Goal: Information Seeking & Learning: Learn about a topic

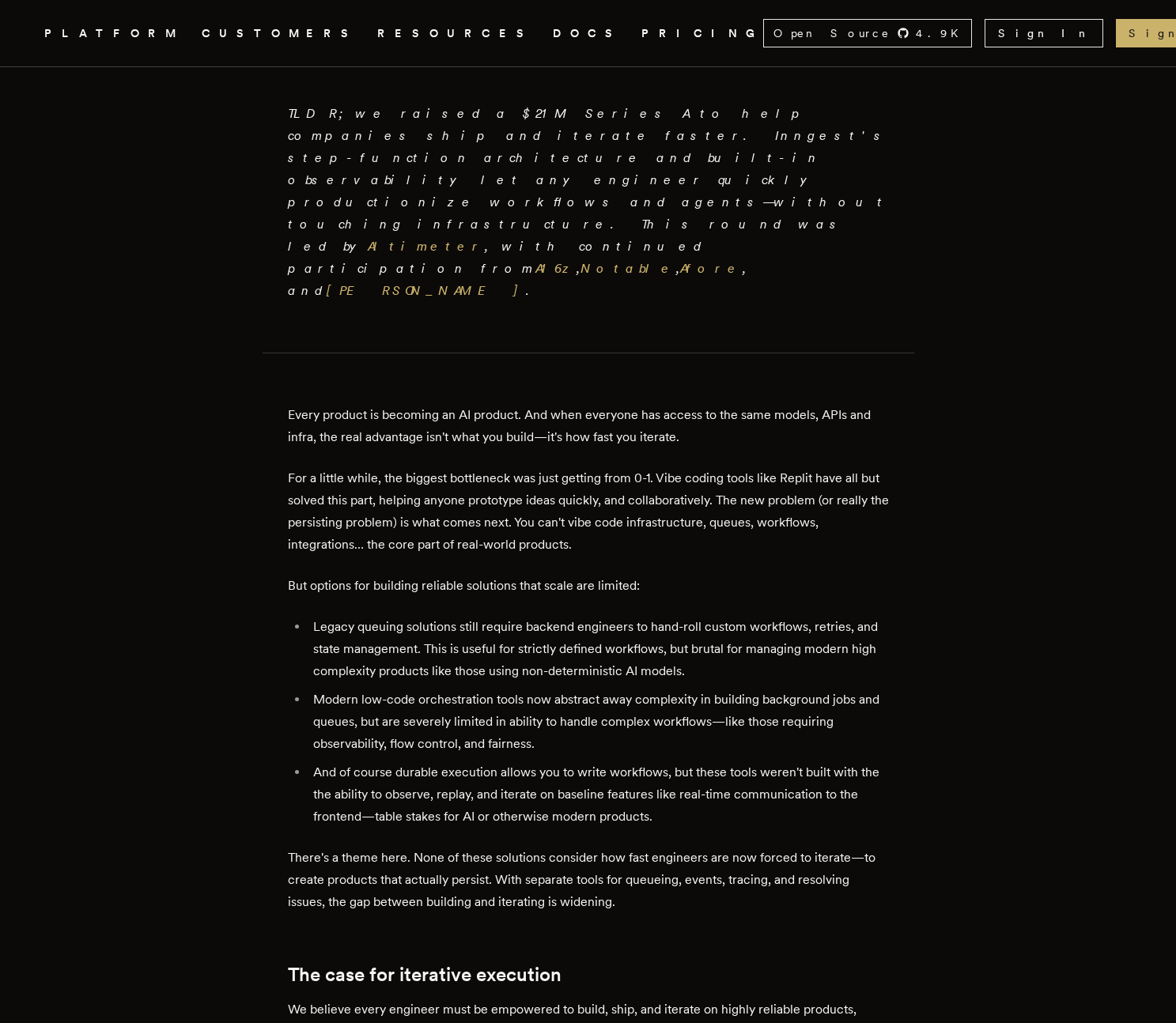
scroll to position [509, 0]
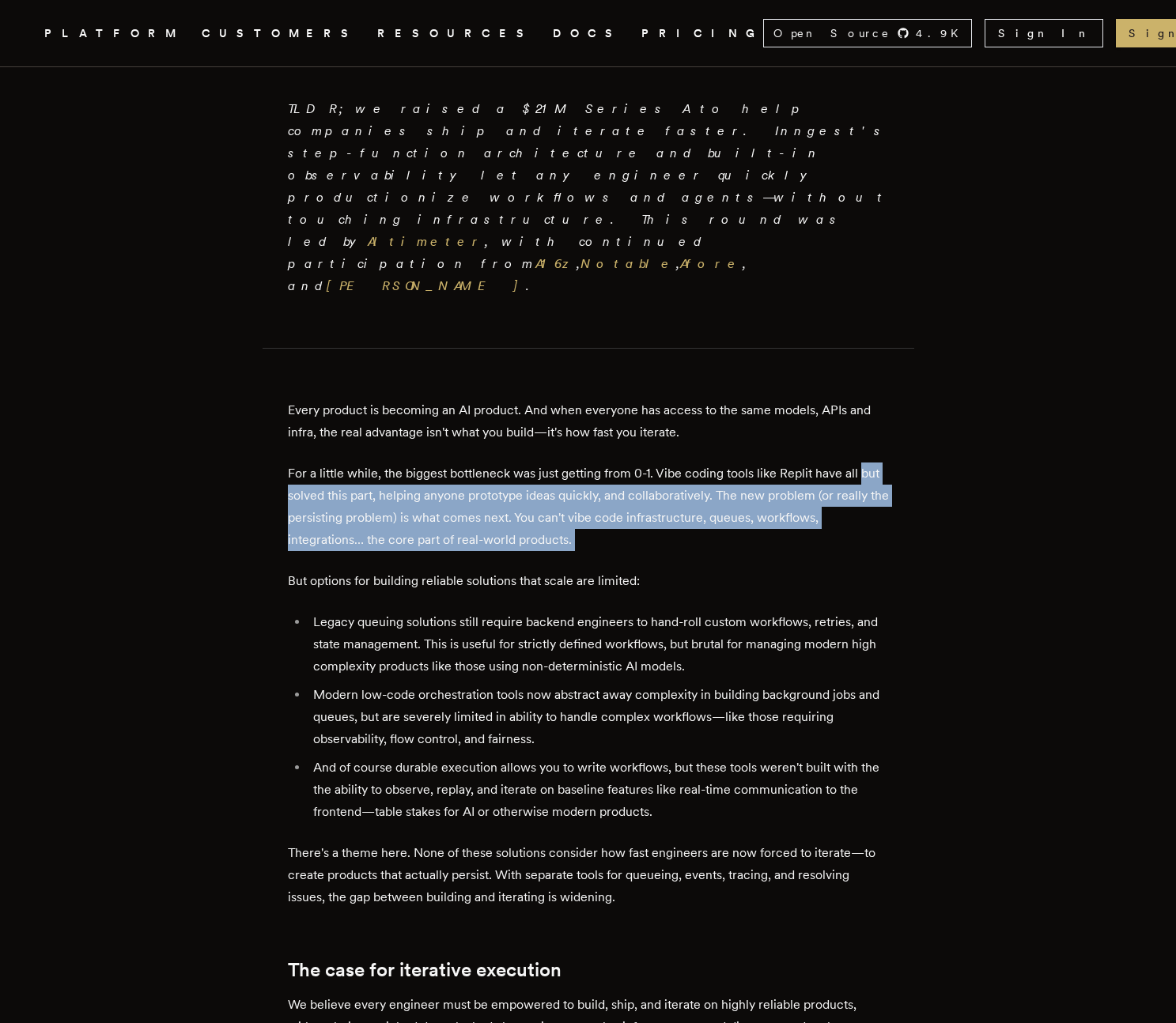
drag, startPoint x: 208, startPoint y: 388, endPoint x: 209, endPoint y: 453, distance: 65.0
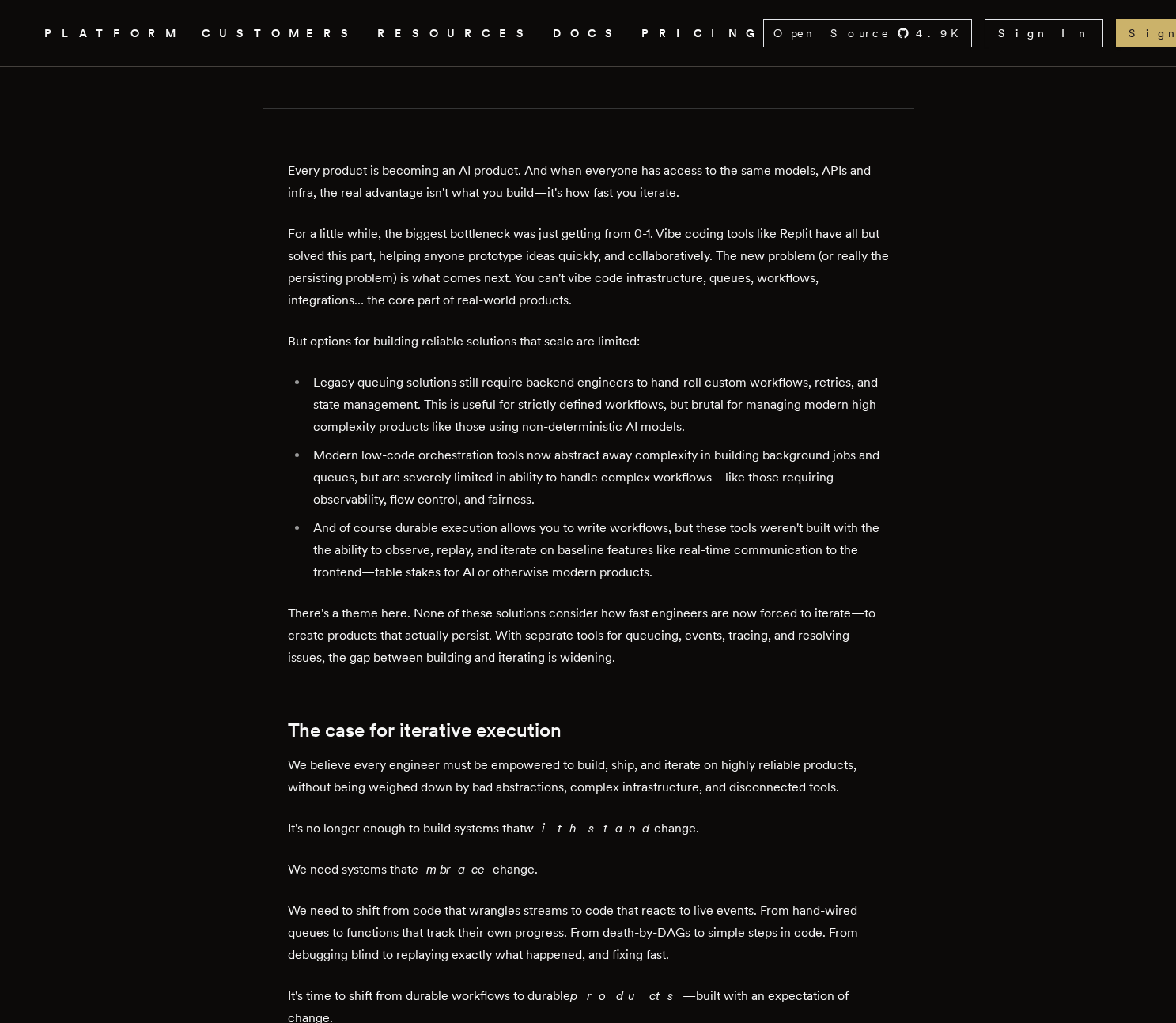
scroll to position [766, 0]
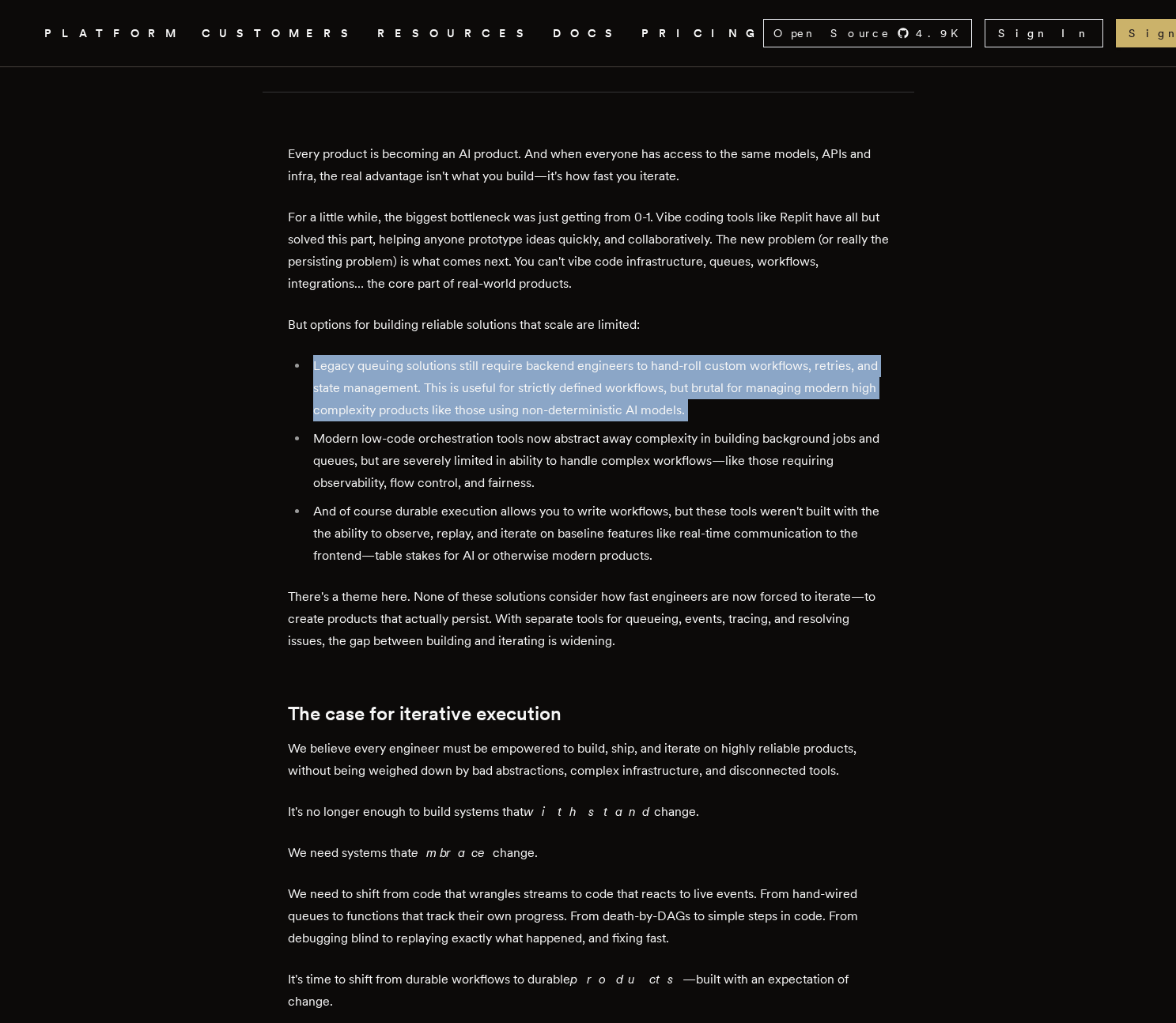
drag, startPoint x: 258, startPoint y: 261, endPoint x: 258, endPoint y: 314, distance: 53.0
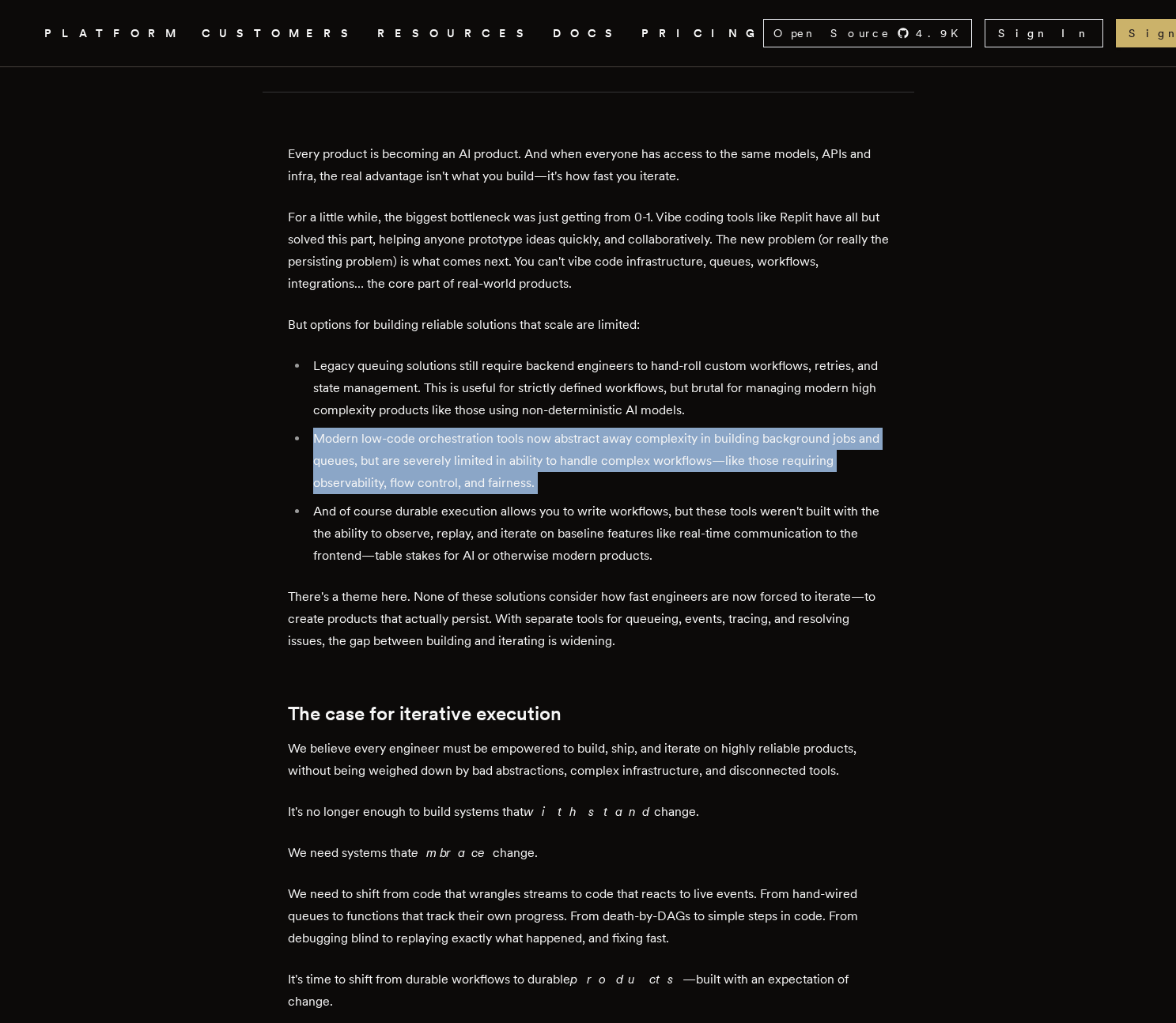
drag, startPoint x: 258, startPoint y: 314, endPoint x: 258, endPoint y: 391, distance: 77.0
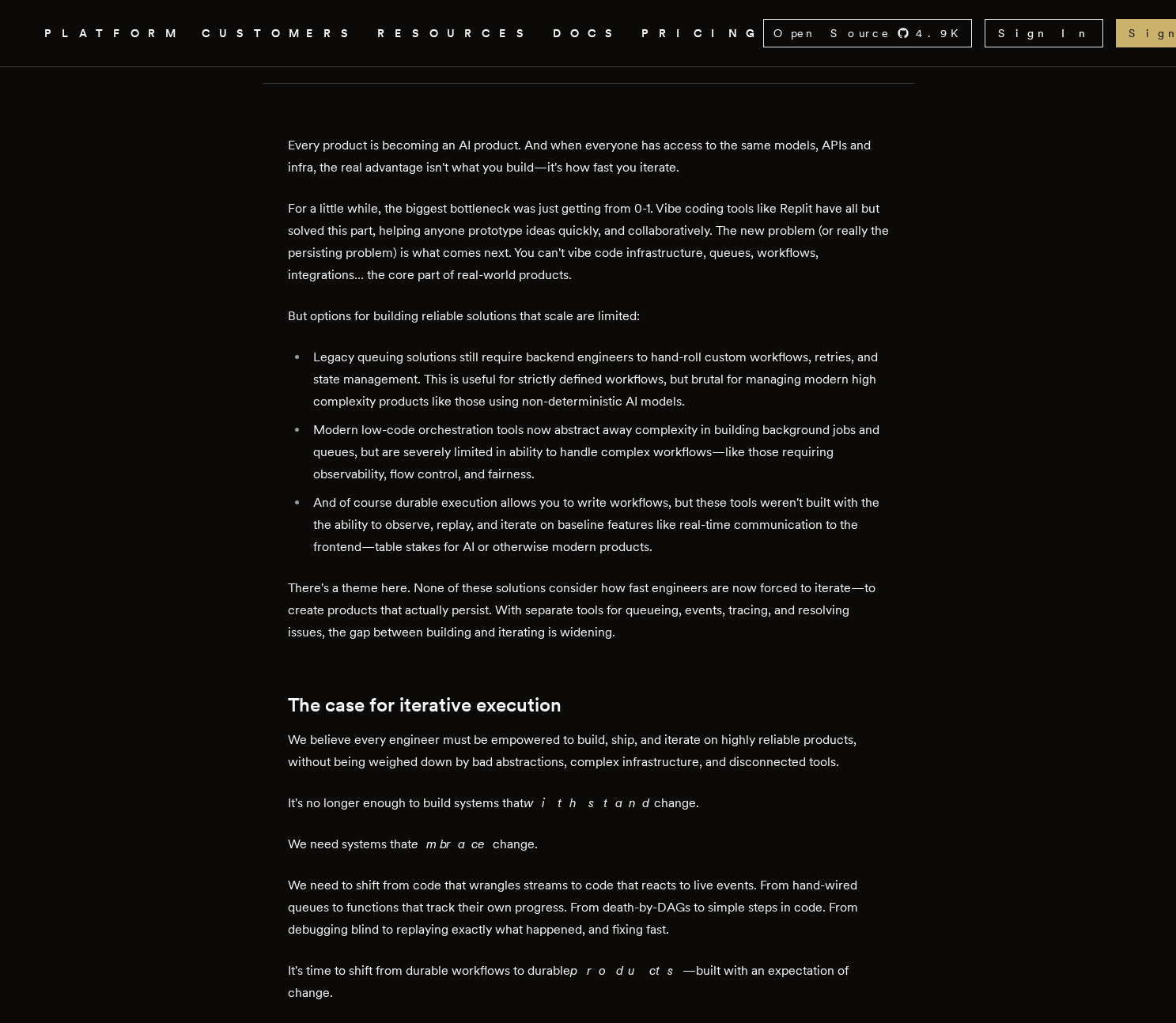
scroll to position [780, 0]
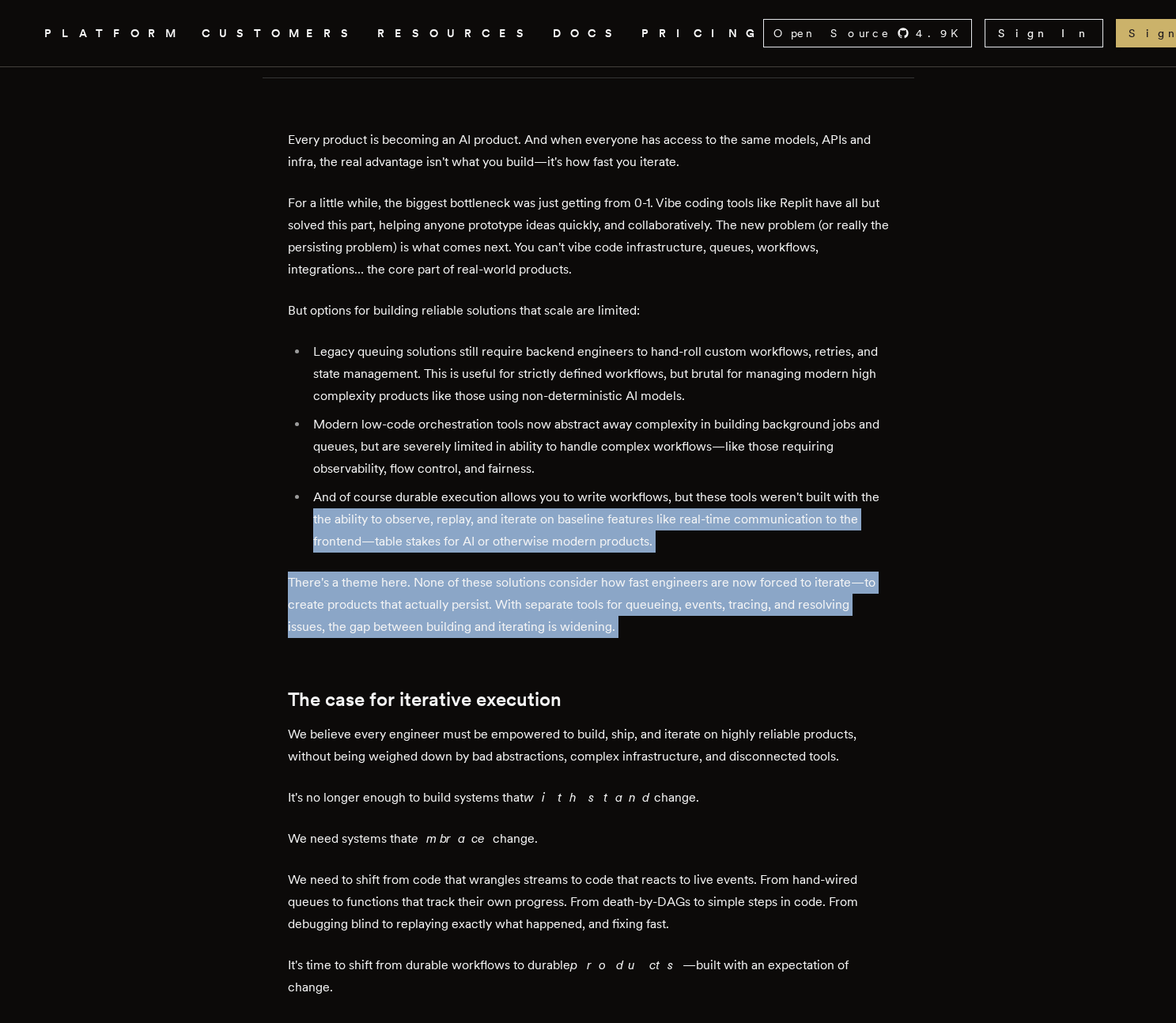
drag, startPoint x: 259, startPoint y: 406, endPoint x: 263, endPoint y: 542, distance: 136.1
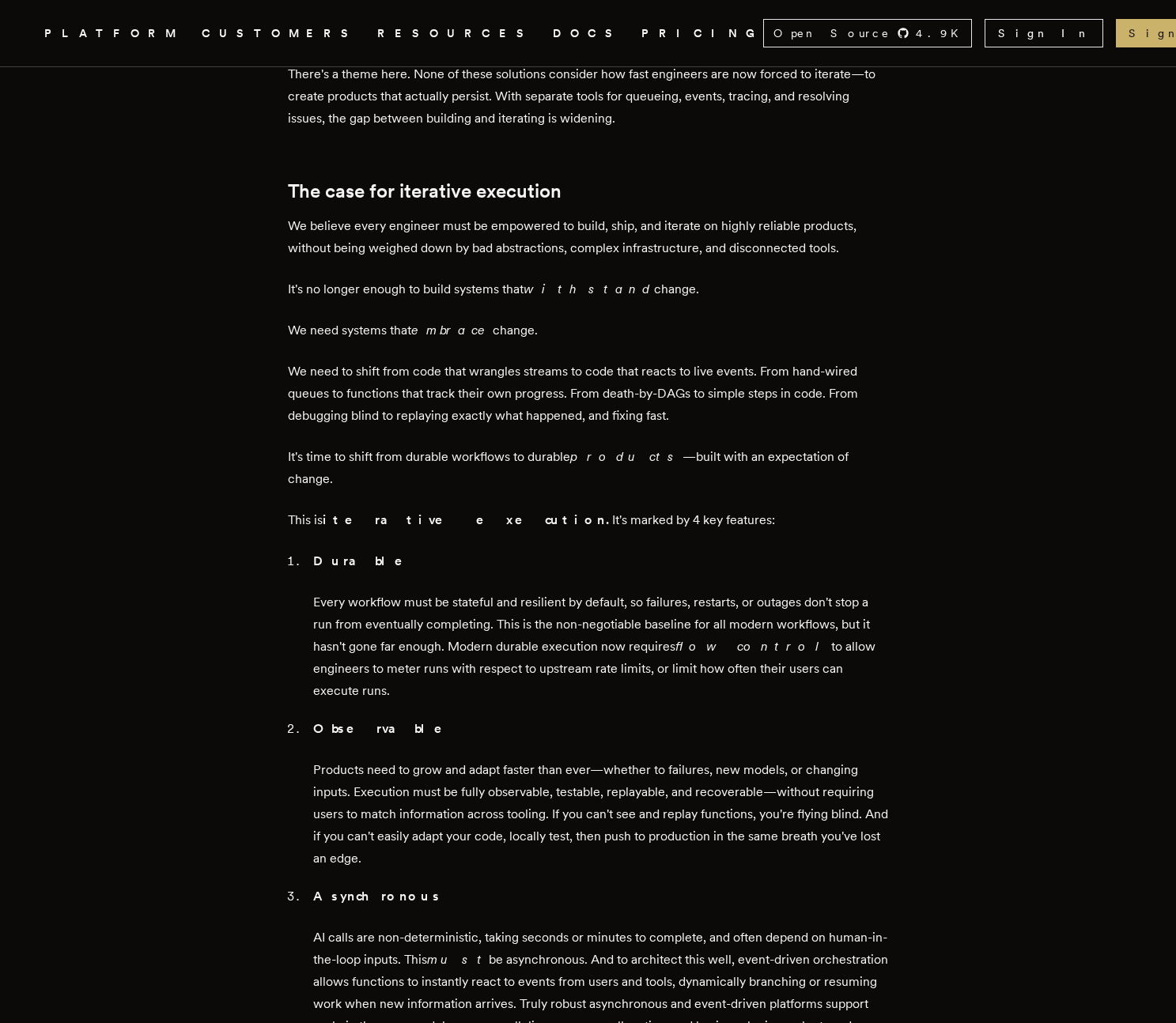
scroll to position [1304, 0]
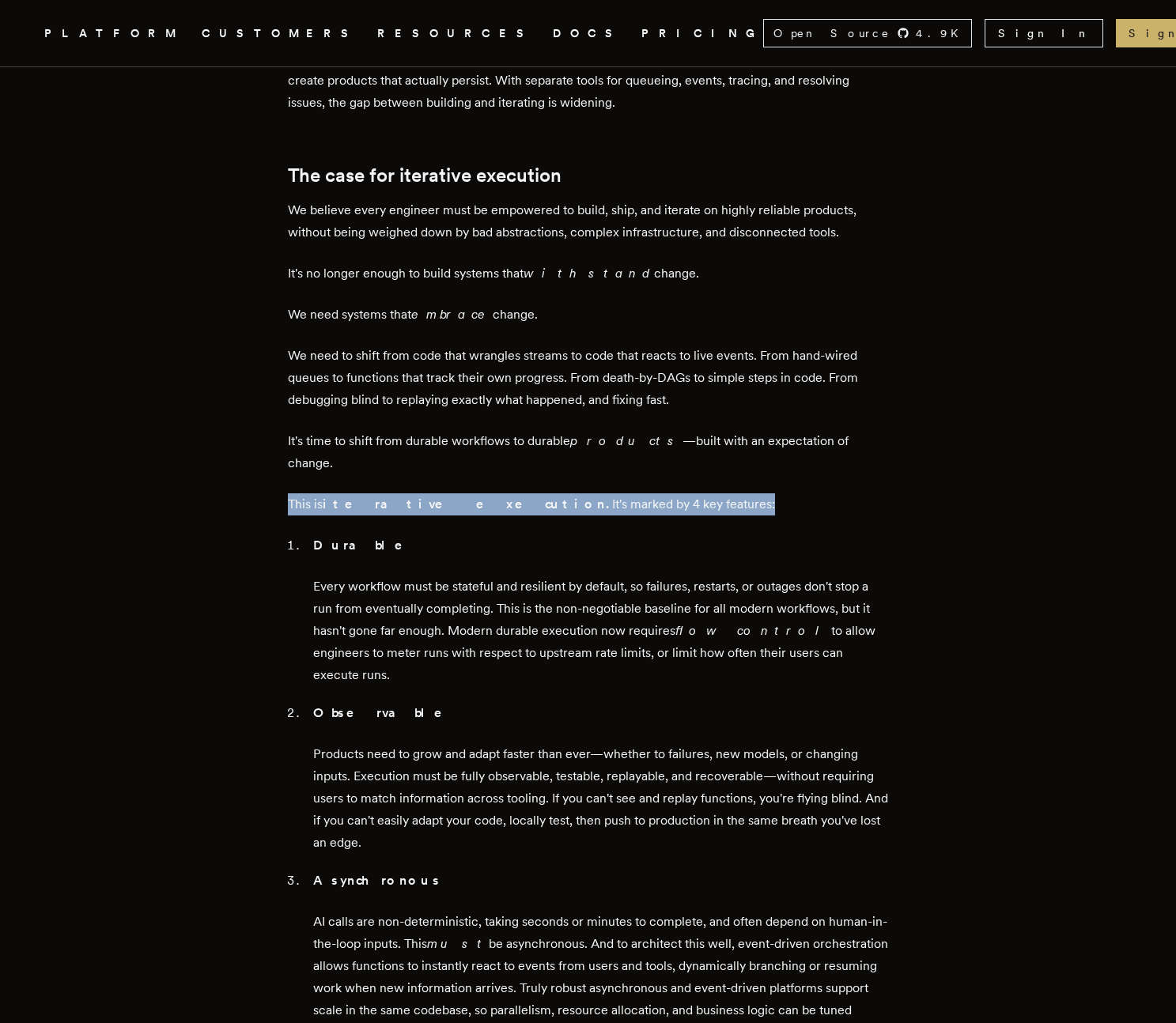
drag, startPoint x: 282, startPoint y: 345, endPoint x: 283, endPoint y: 404, distance: 59.0
click at [283, 404] on main "Iteration is the new product moat [PERSON_NAME] · [DATE] · 6 min read TLDR; we …" at bounding box center [588, 758] width 633 height 3926
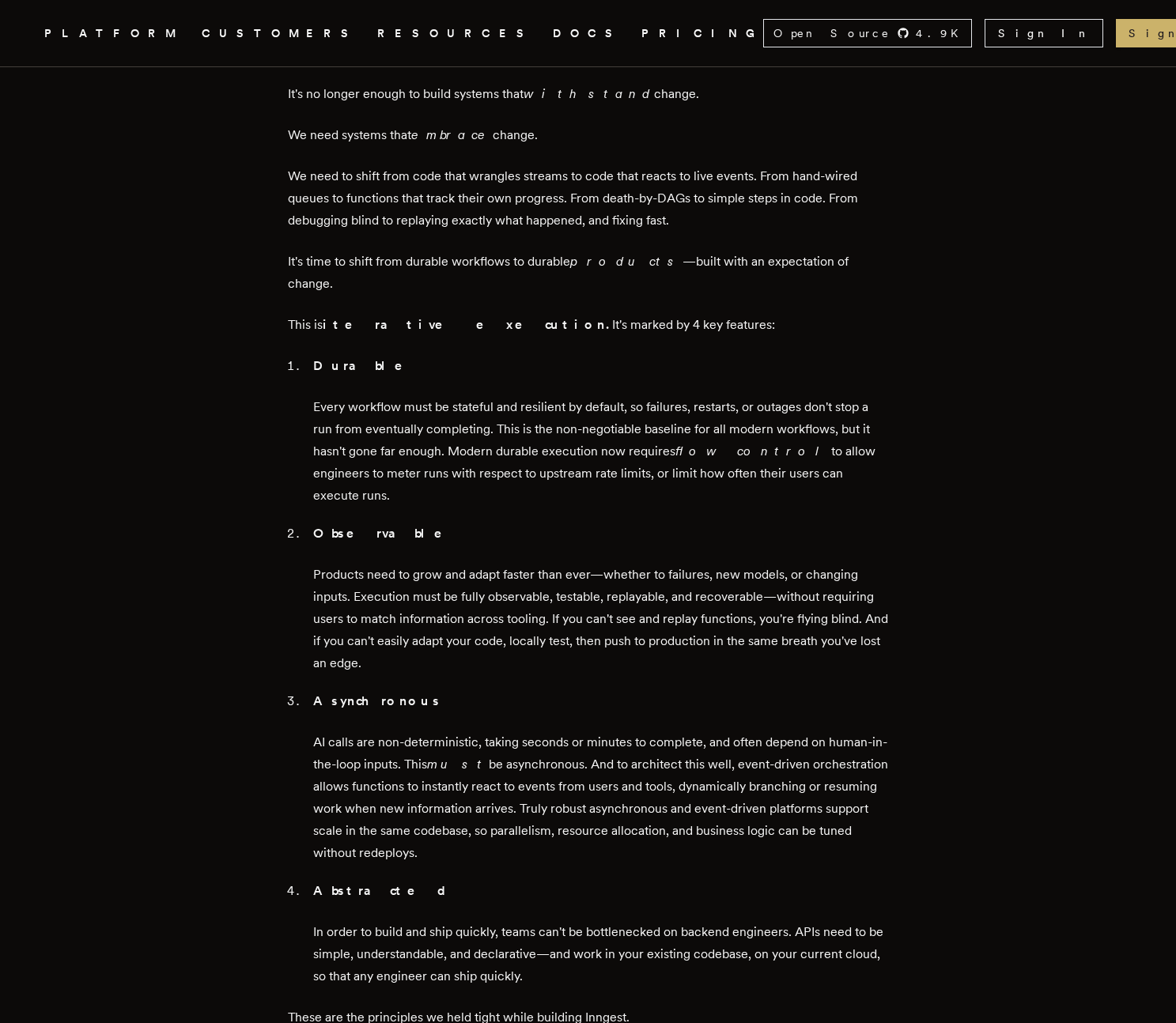
scroll to position [1500, 0]
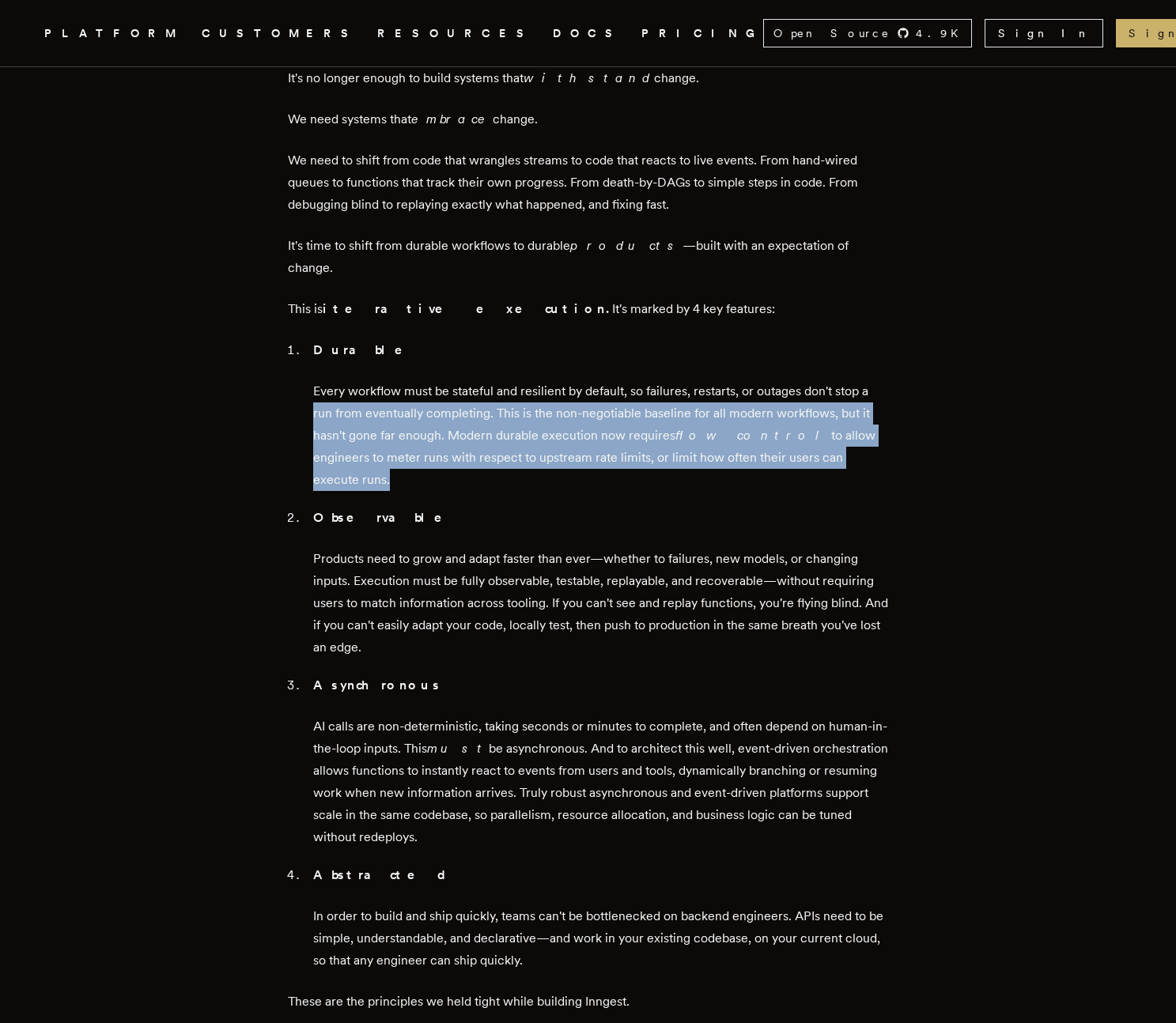
drag, startPoint x: 274, startPoint y: 289, endPoint x: 259, endPoint y: 347, distance: 59.9
click at [259, 347] on article "Iteration is the new product moat [PERSON_NAME] · [DATE] · 6 min read TLDR; we …" at bounding box center [588, 563] width 1049 height 3926
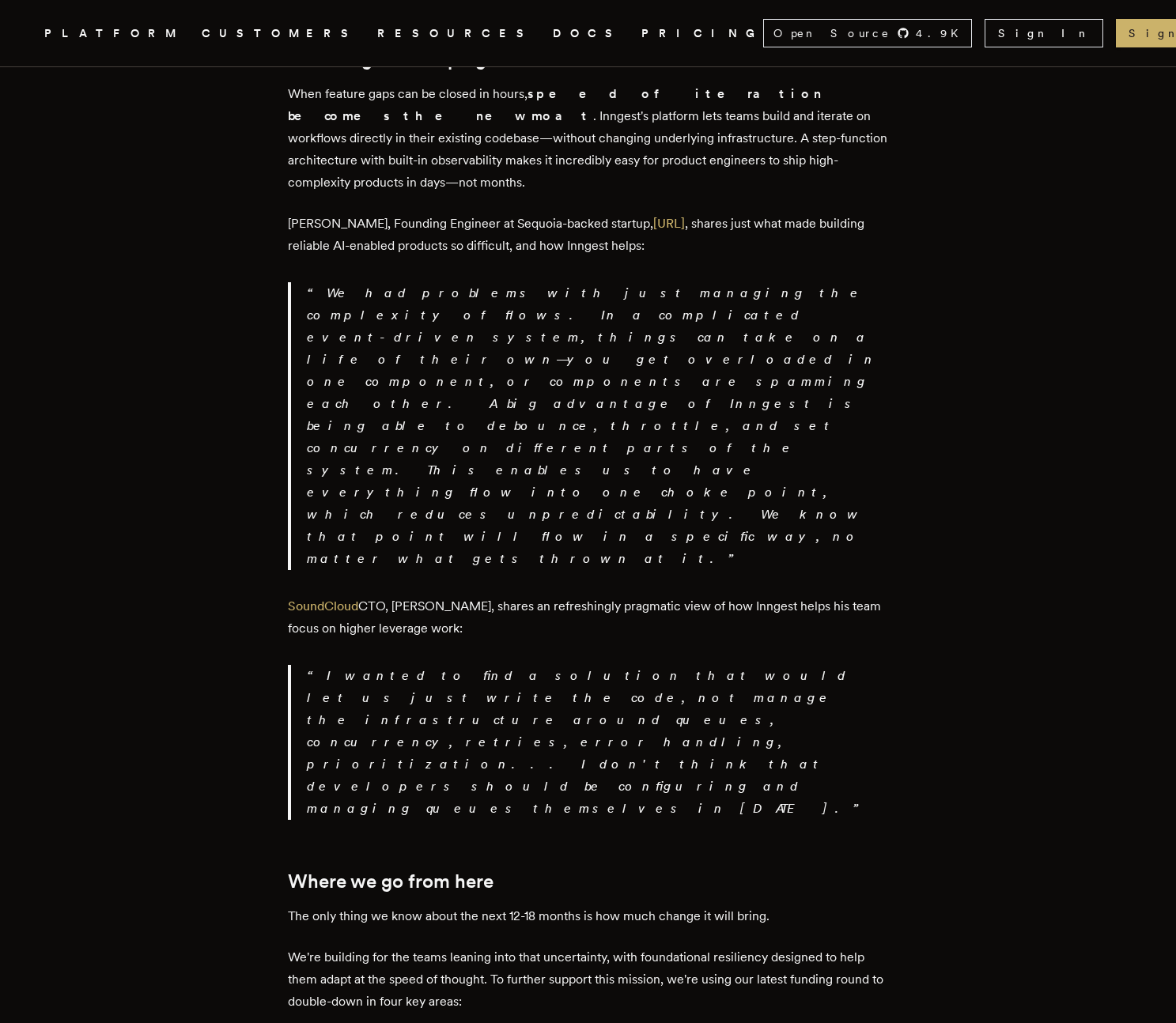
scroll to position [2559, 0]
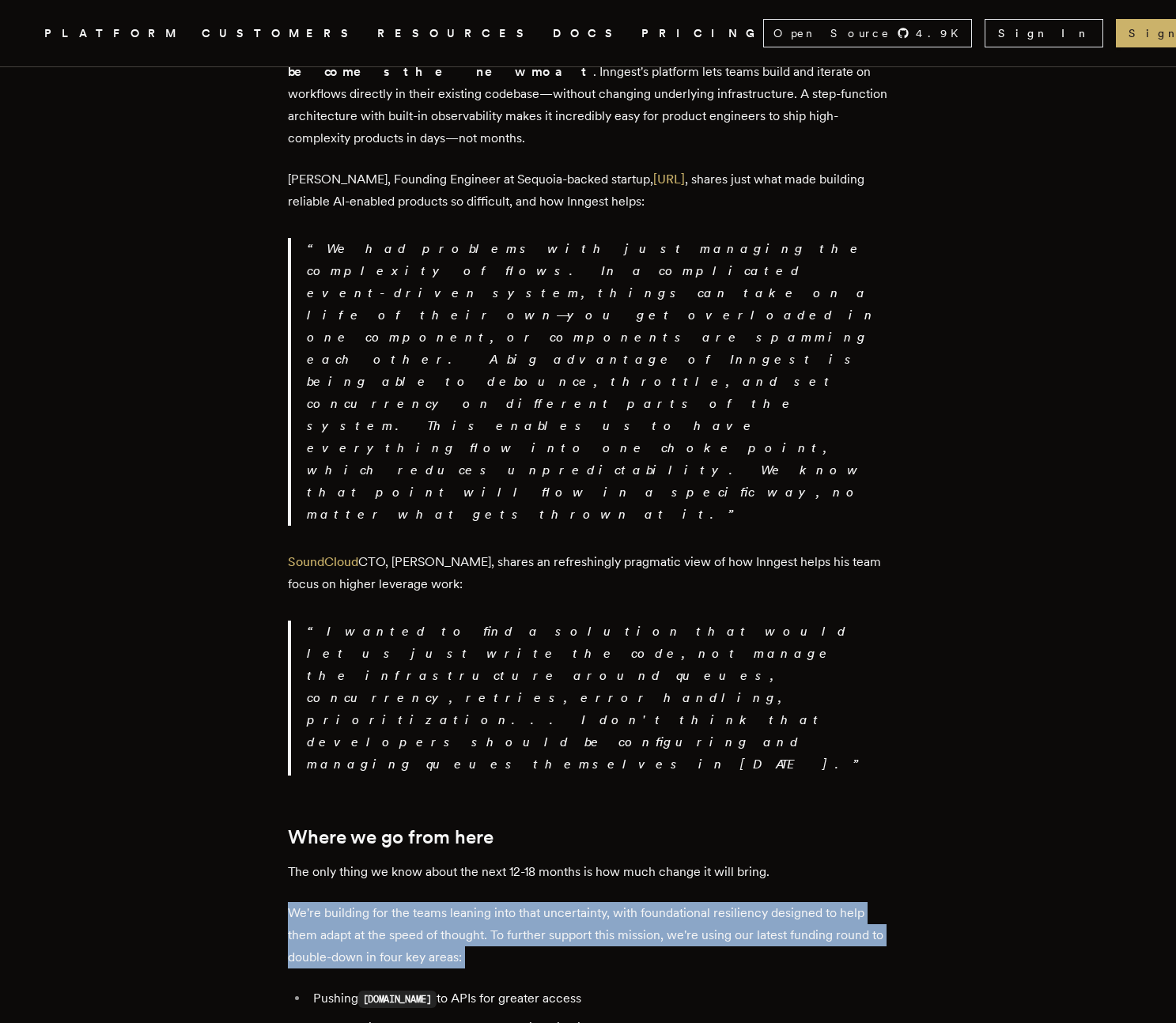
drag, startPoint x: 287, startPoint y: 468, endPoint x: 282, endPoint y: 590, distance: 122.1
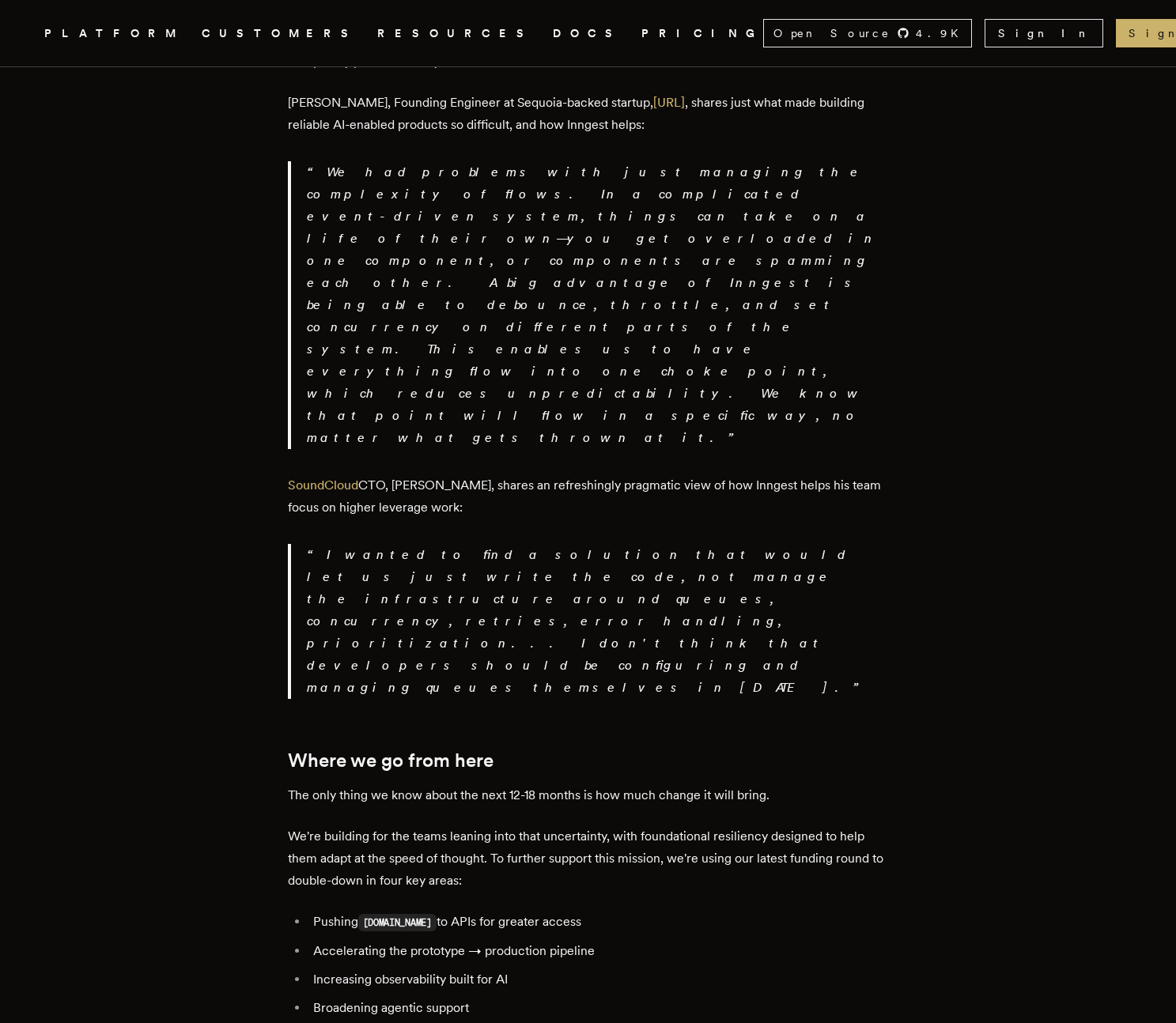
scroll to position [2642, 0]
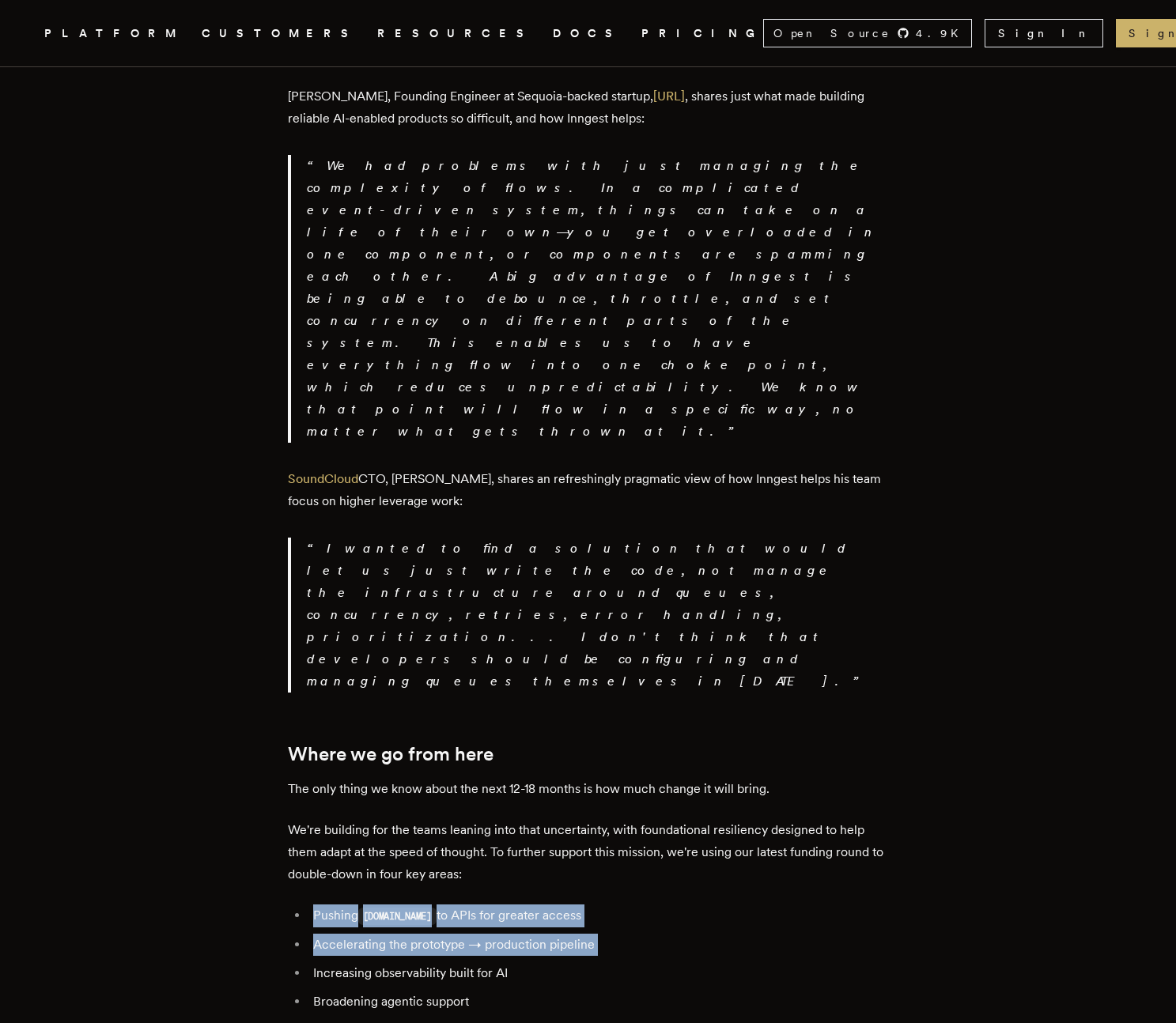
drag, startPoint x: 301, startPoint y: 488, endPoint x: 292, endPoint y: 552, distance: 64.6
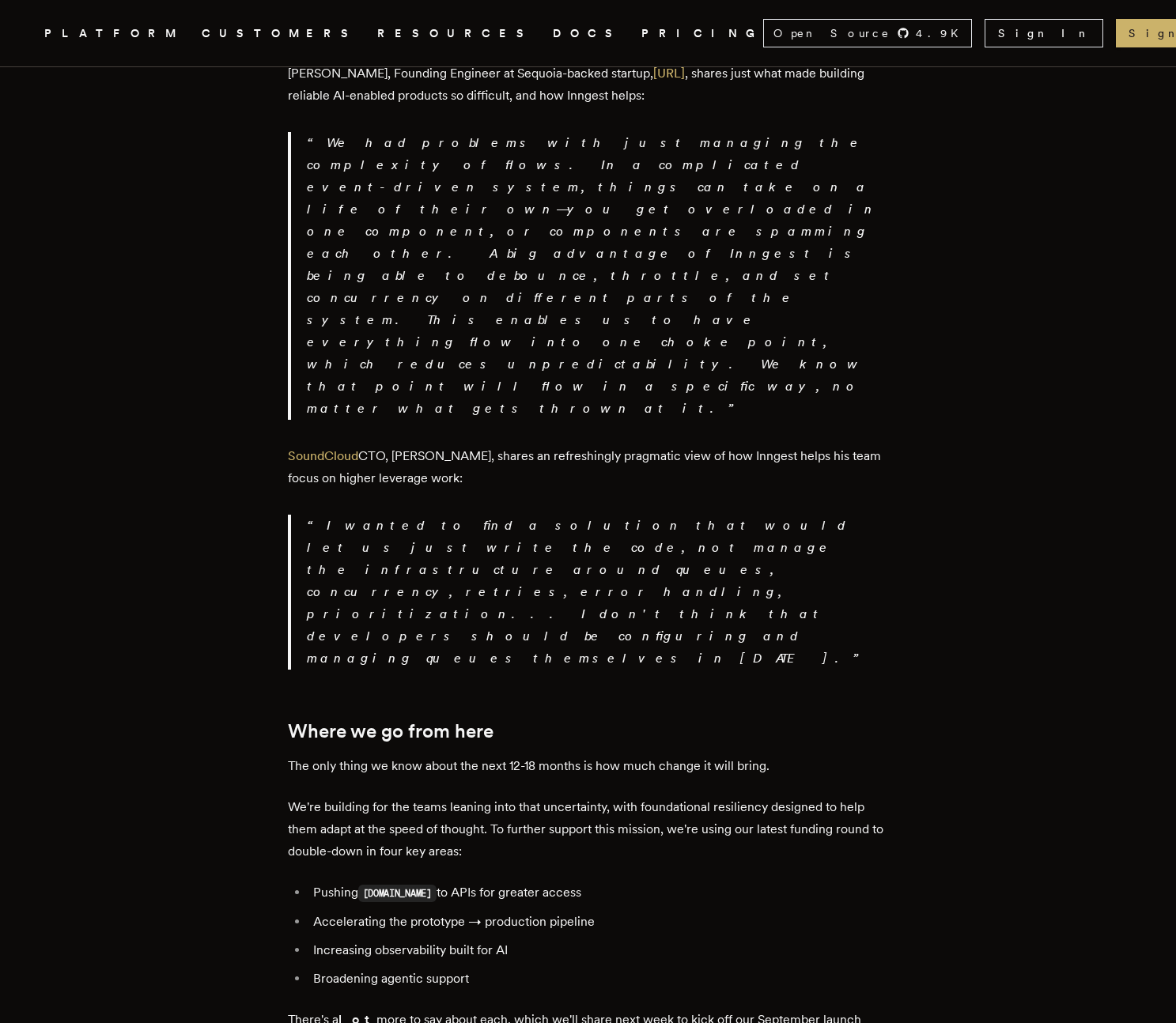
scroll to position [2666, 0]
drag, startPoint x: 292, startPoint y: 532, endPoint x: 293, endPoint y: 577, distance: 45.0
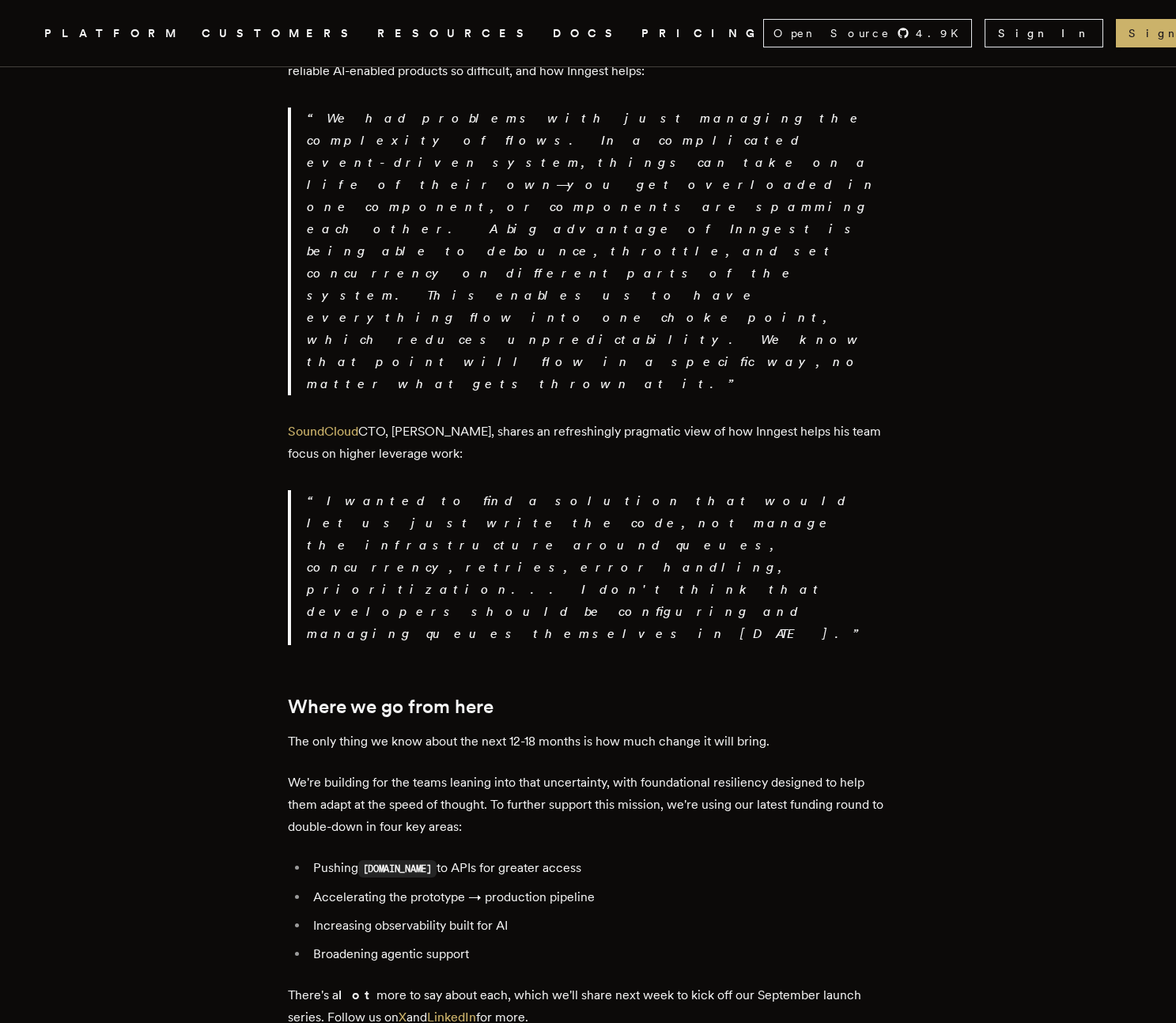
scroll to position [2691, 0]
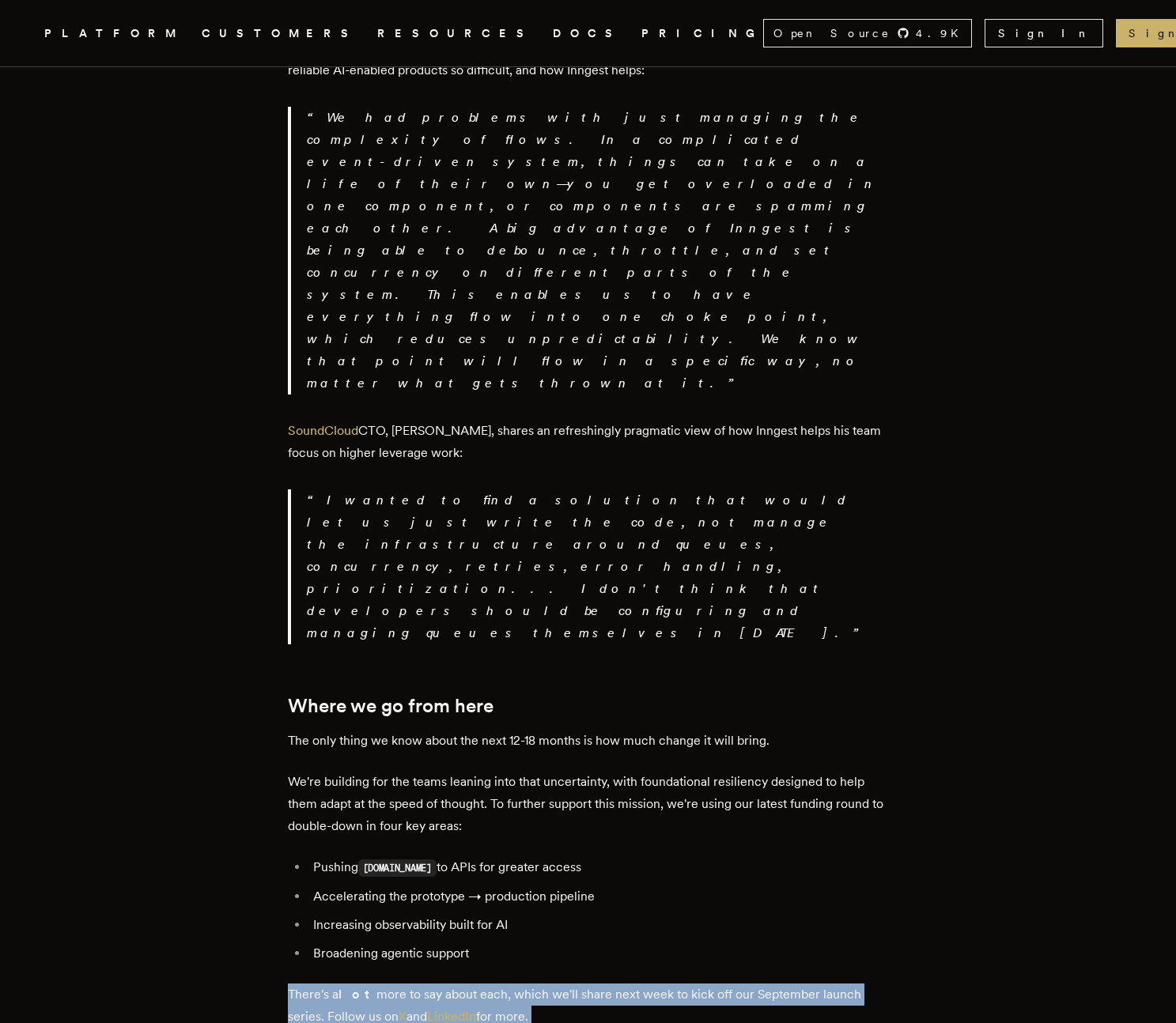
drag, startPoint x: 286, startPoint y: 581, endPoint x: 286, endPoint y: 612, distance: 31.0
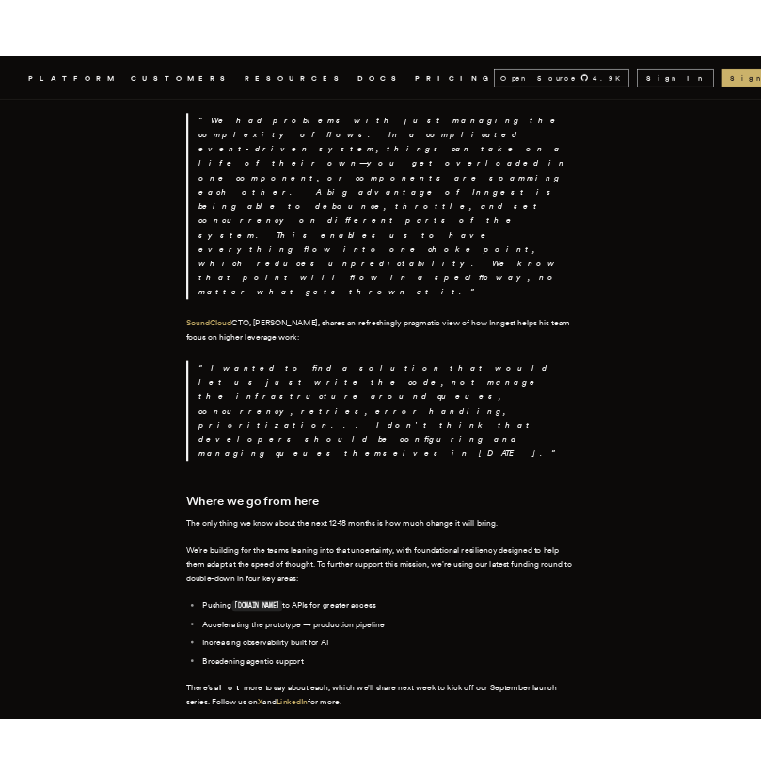
scroll to position [3235, 0]
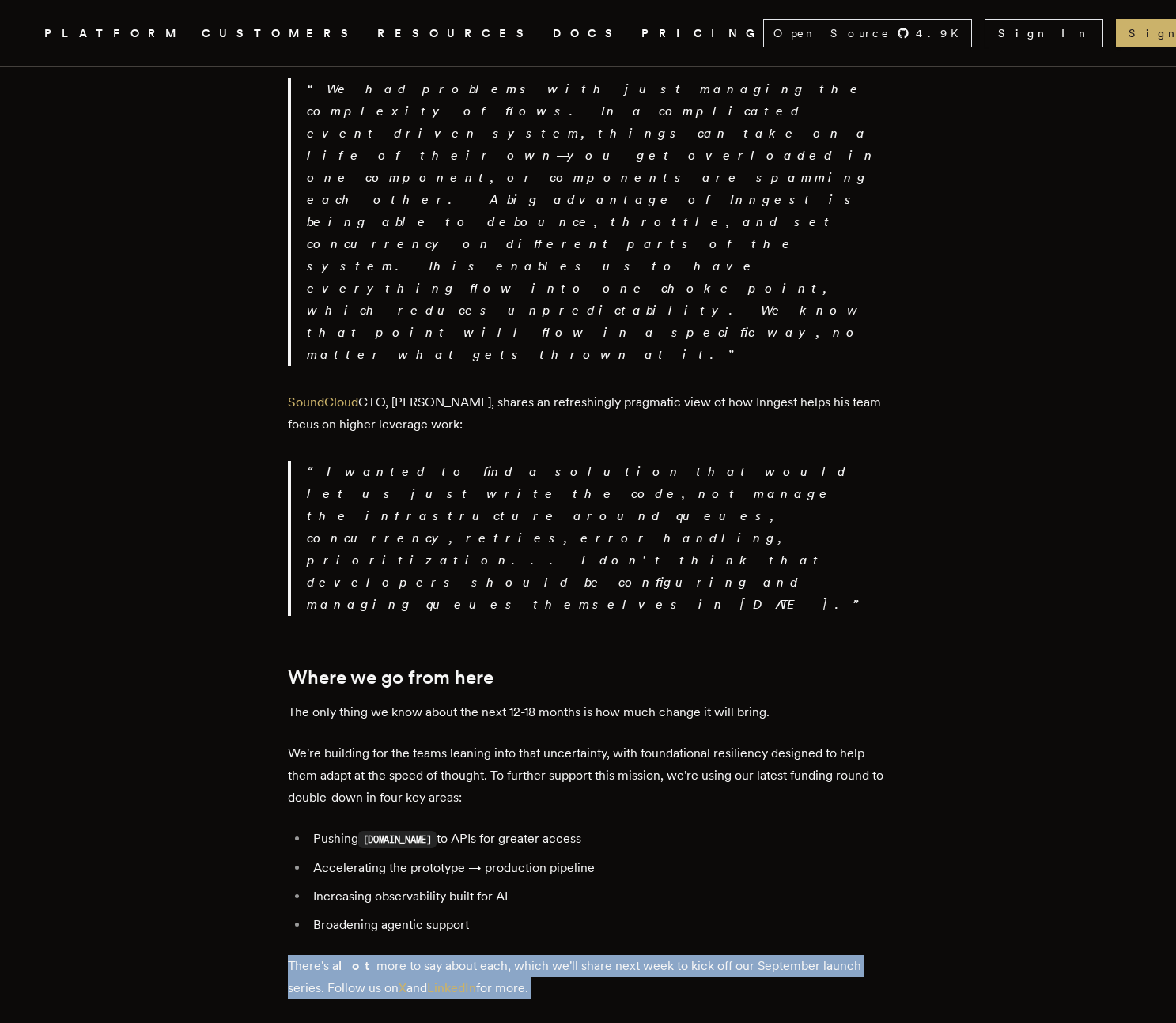
drag, startPoint x: 286, startPoint y: 612, endPoint x: 286, endPoint y: 528, distance: 84.0
